Goal: Task Accomplishment & Management: Use online tool/utility

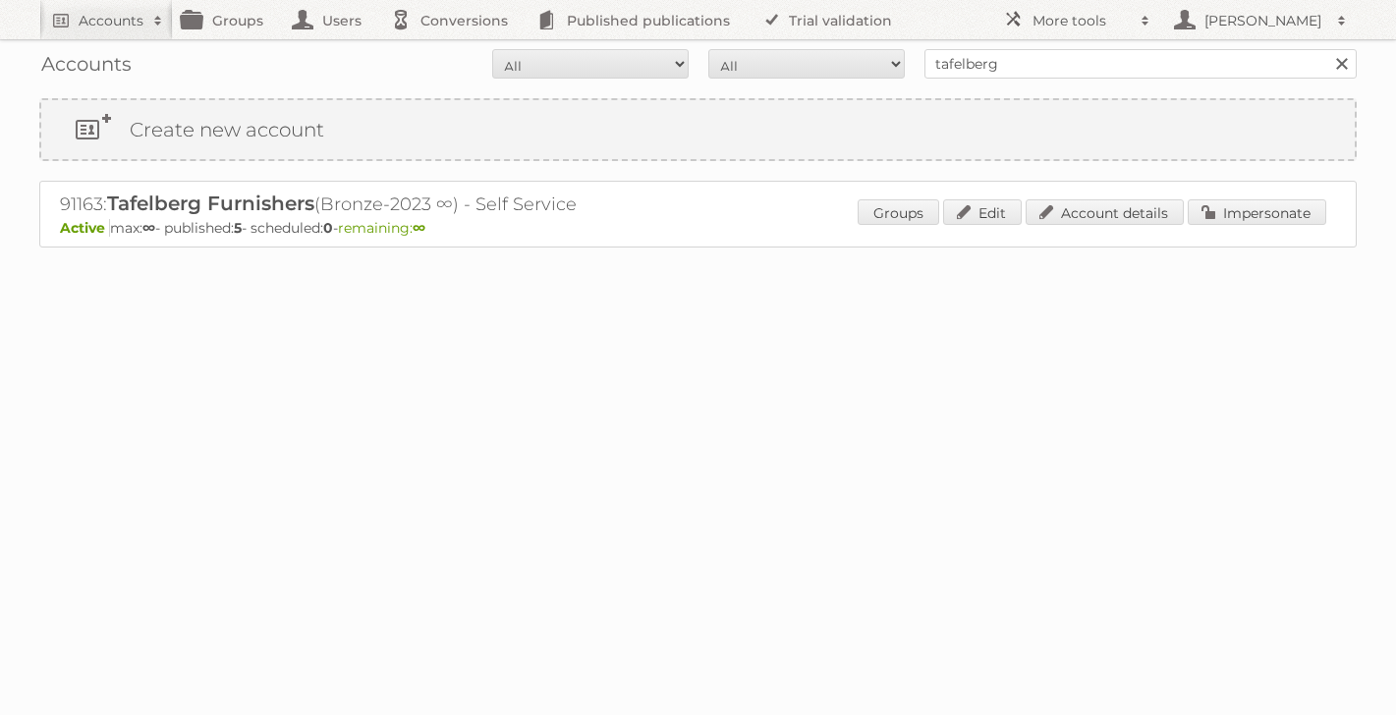
click at [741, 59] on form "All Active Expired Pending All Paid Trials Self service tafelberg Search" at bounding box center [698, 63] width 1318 height 29
type input "expert"
click at [1326, 49] on input "Search" at bounding box center [1340, 63] width 29 height 29
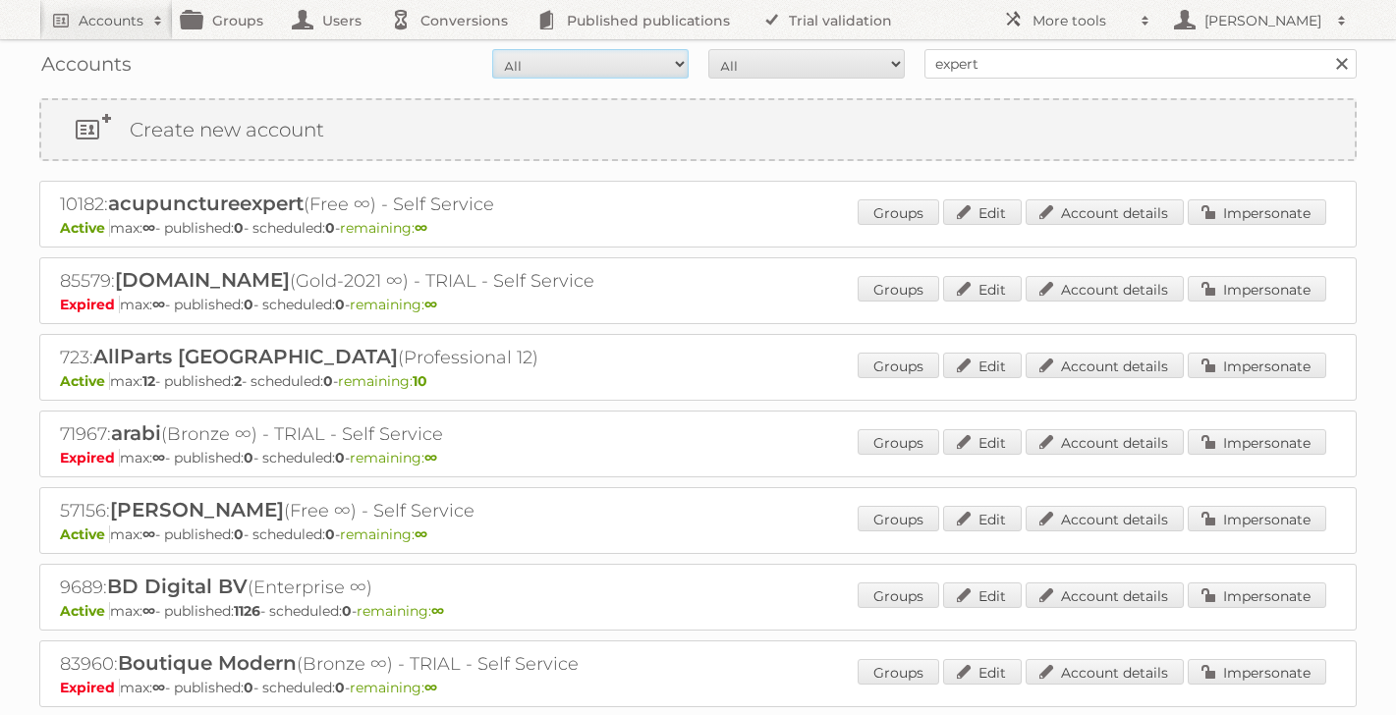
click at [541, 73] on select "All Active Expired Pending" at bounding box center [590, 63] width 196 height 29
select select "active"
click at [723, 60] on select "All Paid Trials Self service" at bounding box center [806, 63] width 196 height 29
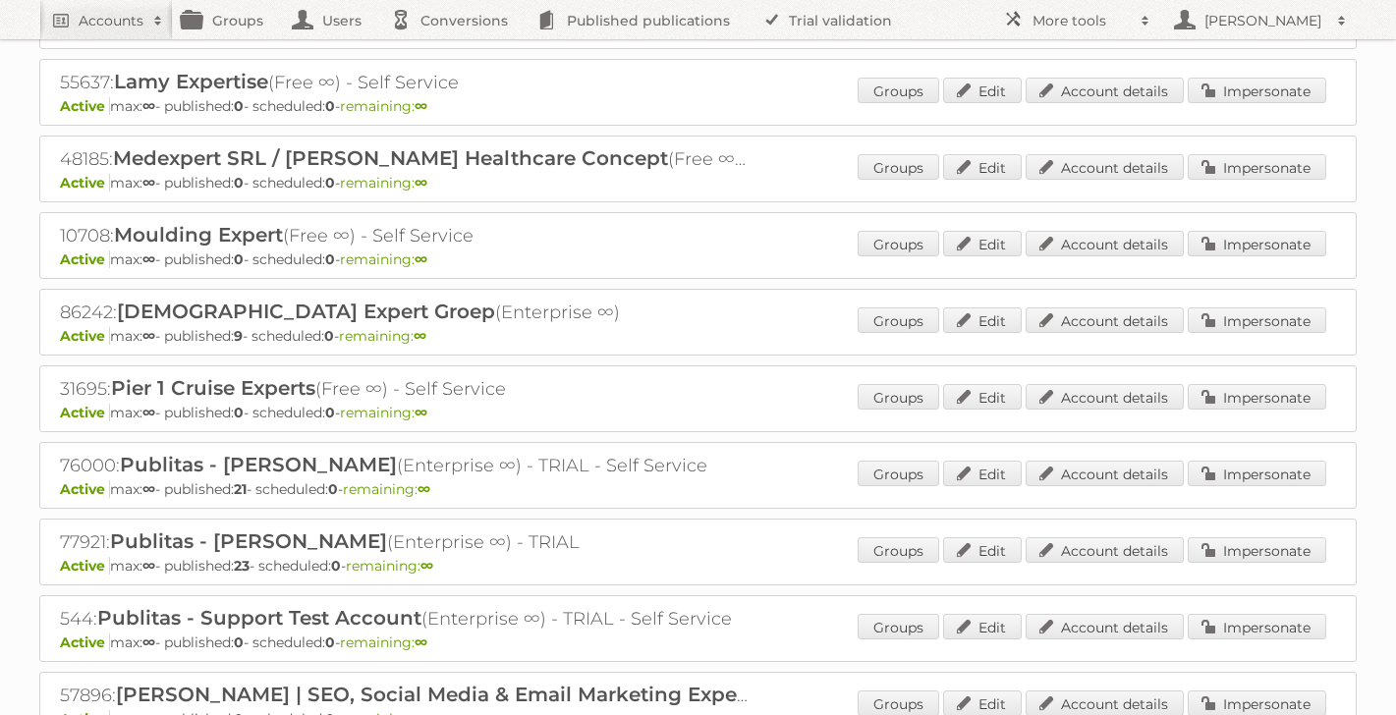
scroll to position [1514, 0]
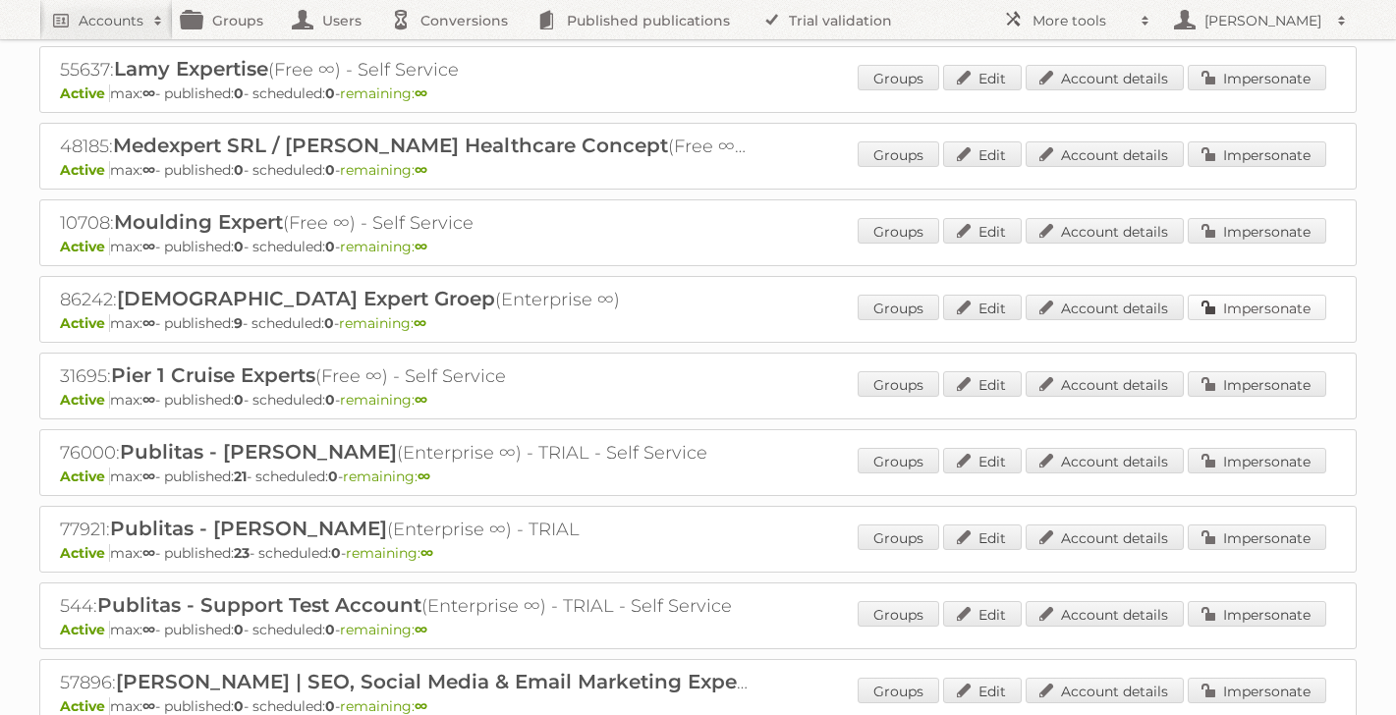
click at [1246, 297] on link "Impersonate" at bounding box center [1257, 308] width 139 height 26
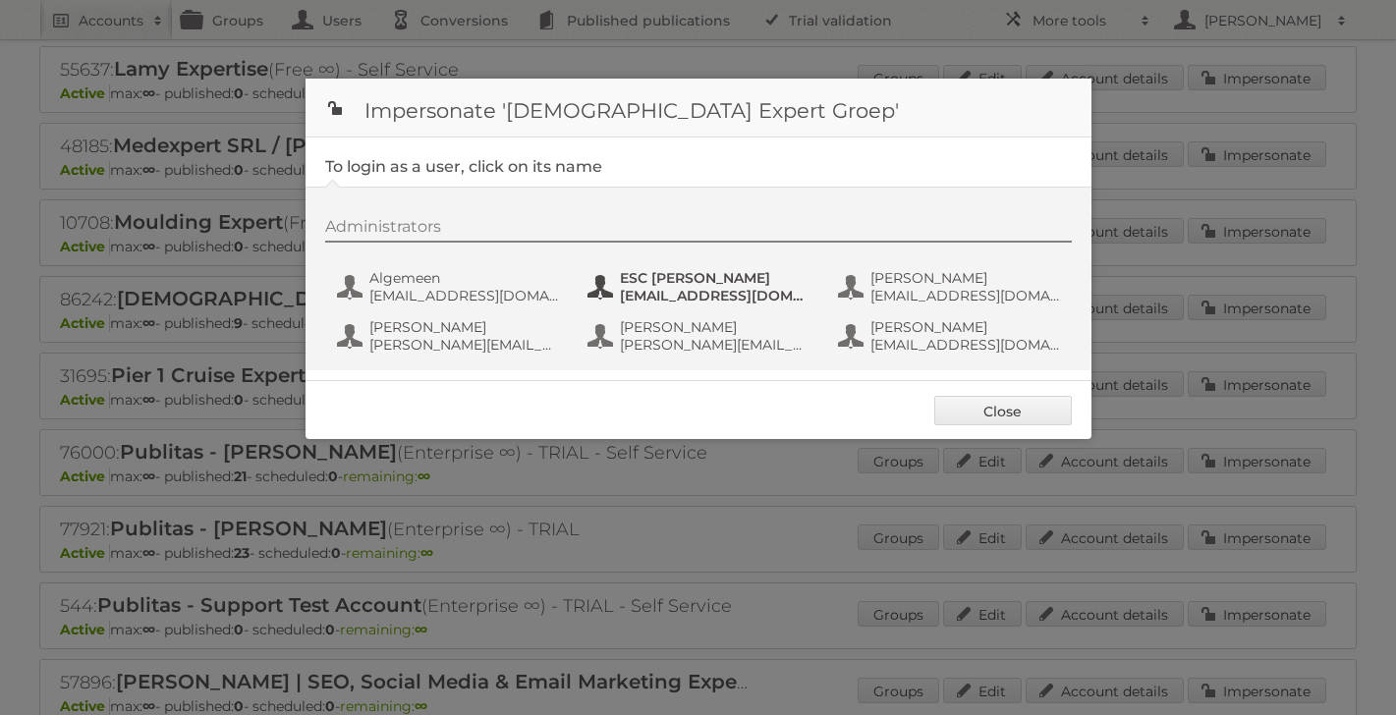
click at [645, 289] on span "escbeheer@expert.nl" at bounding box center [715, 296] width 191 height 18
